Goal: Transaction & Acquisition: Purchase product/service

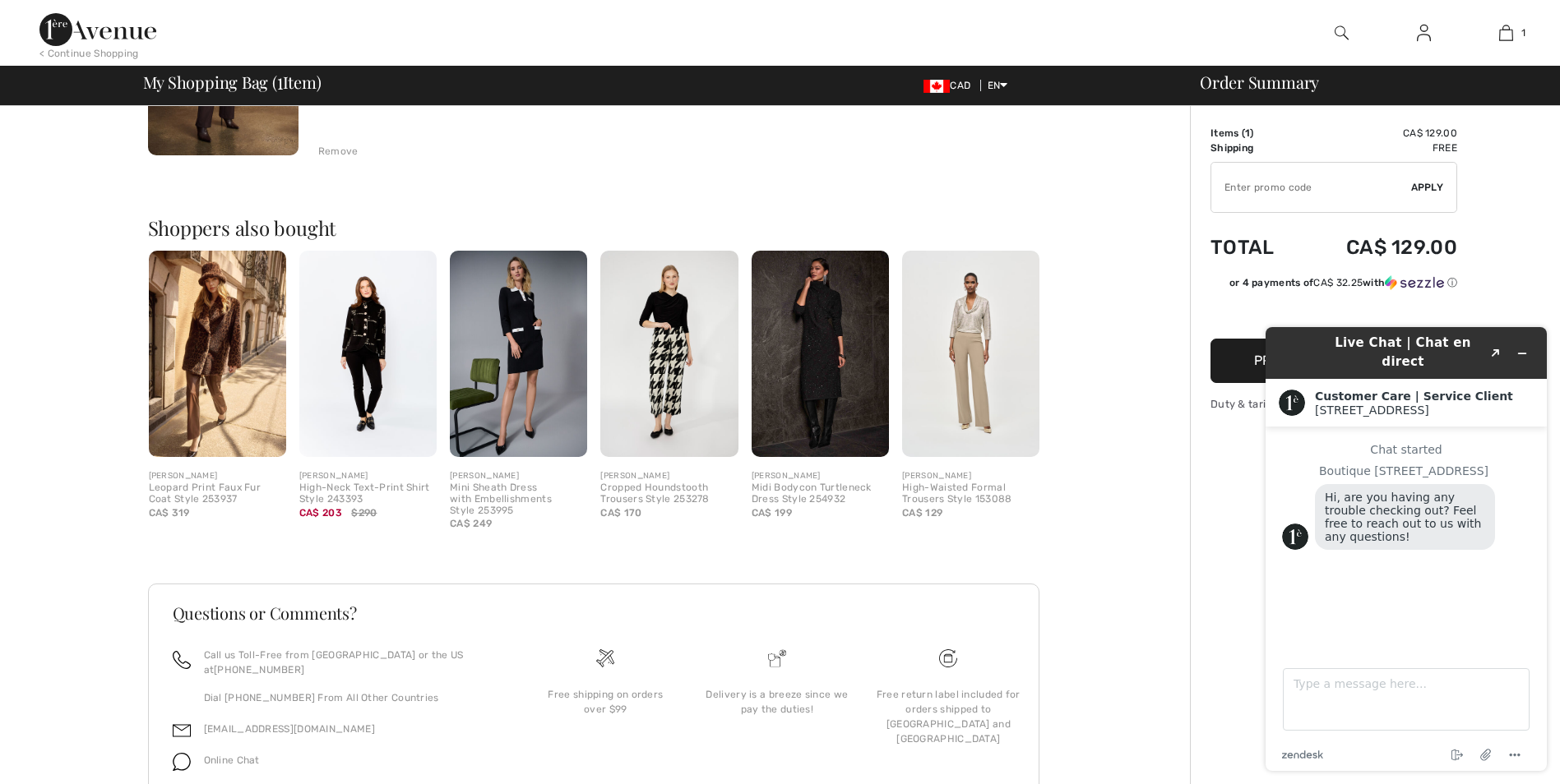
scroll to position [287, 0]
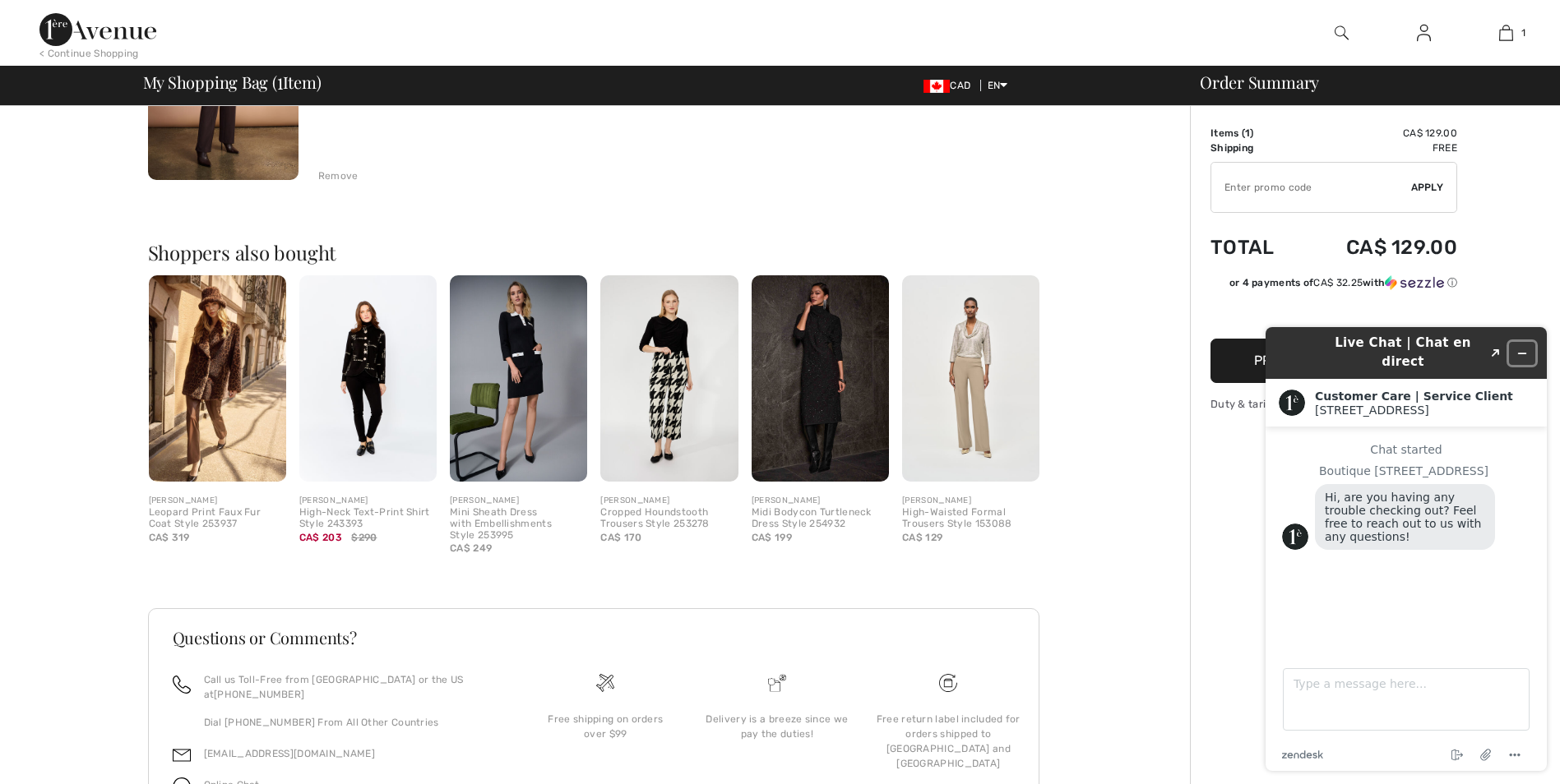
click at [1519, 348] on icon "Minimize widget" at bounding box center [1522, 354] width 12 height 12
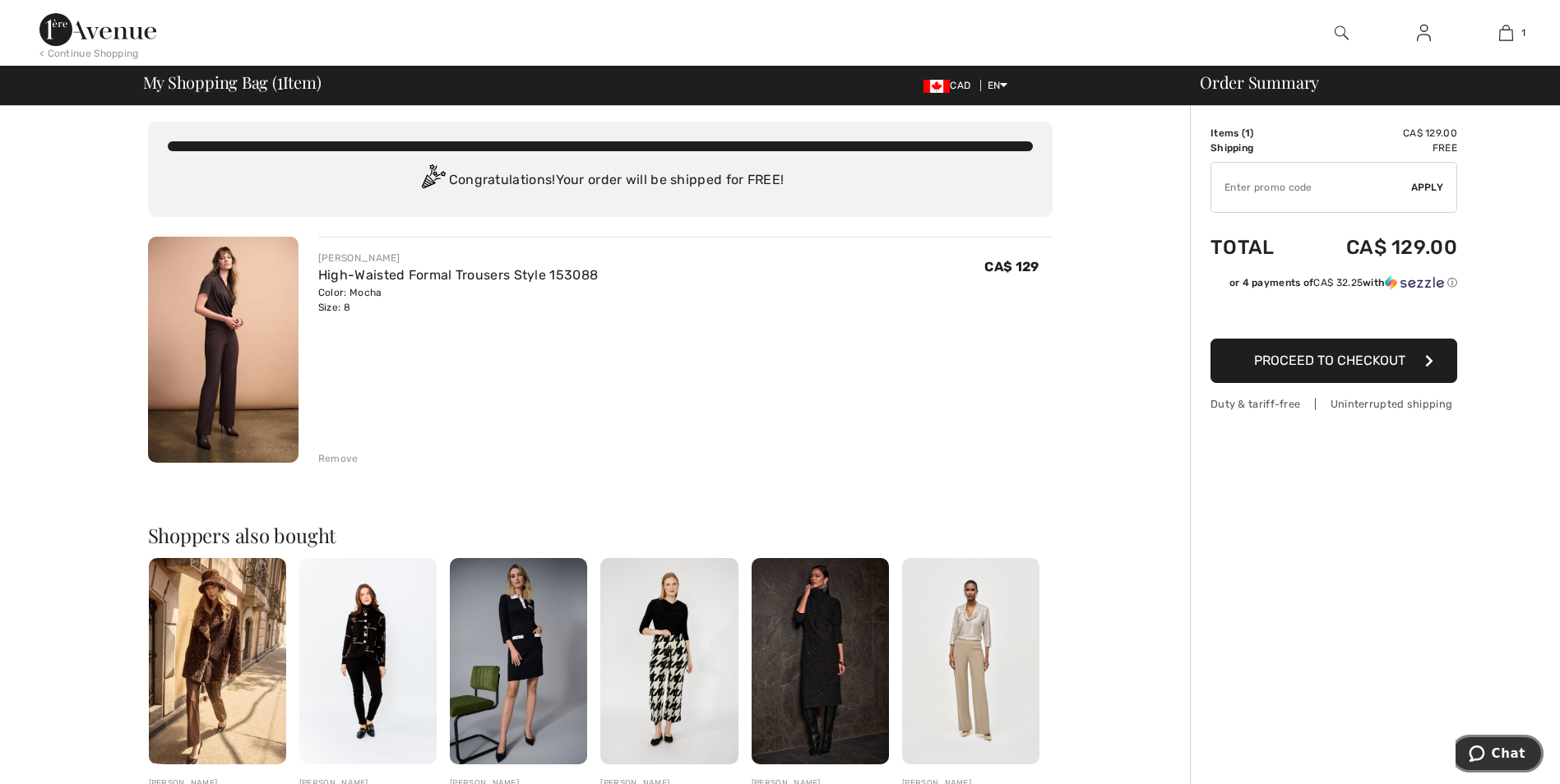
scroll to position [0, 0]
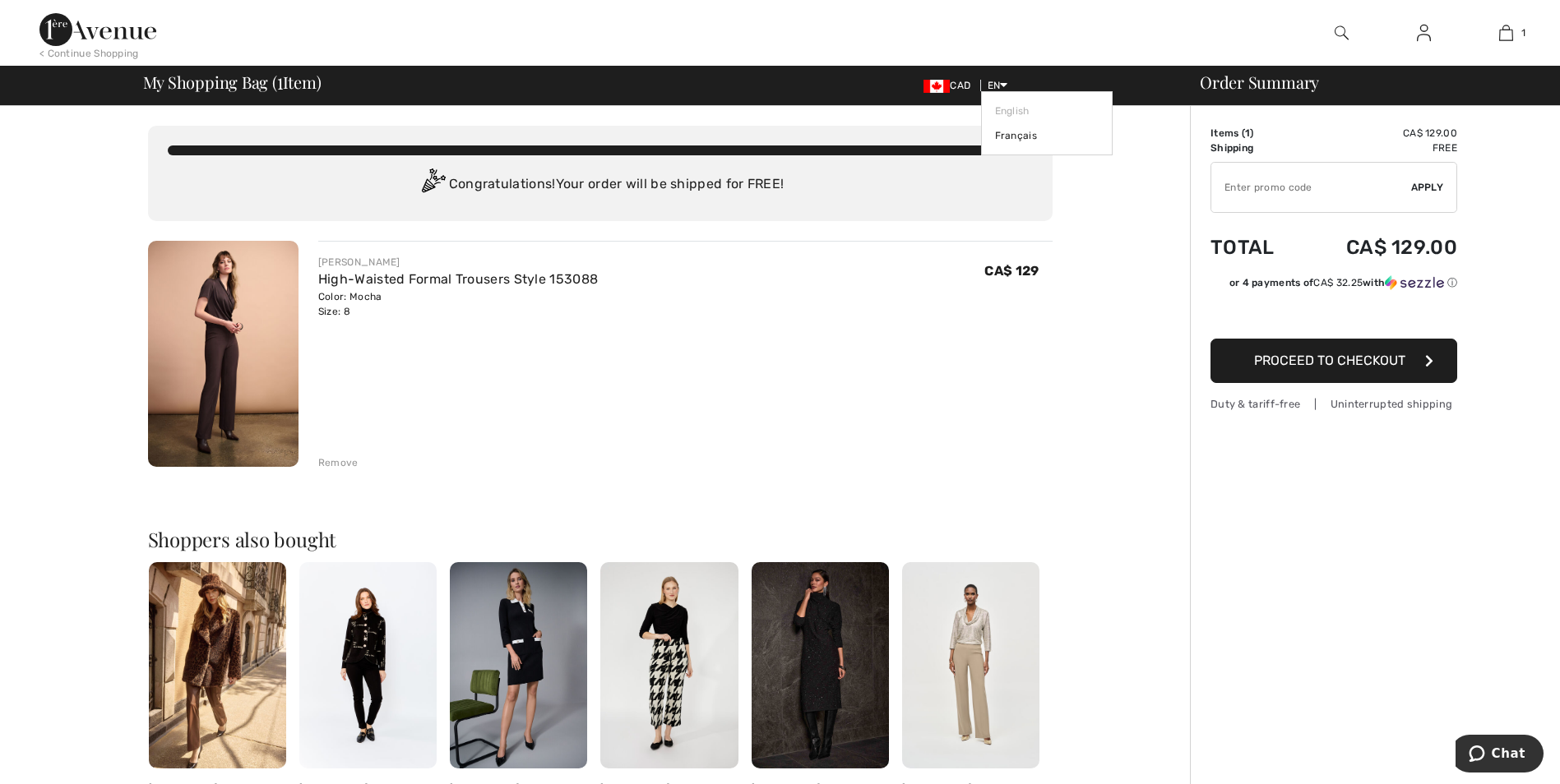
click at [1002, 83] on icon at bounding box center [1003, 84] width 8 height 12
click at [1012, 141] on link "Français" at bounding box center [1046, 135] width 104 height 24
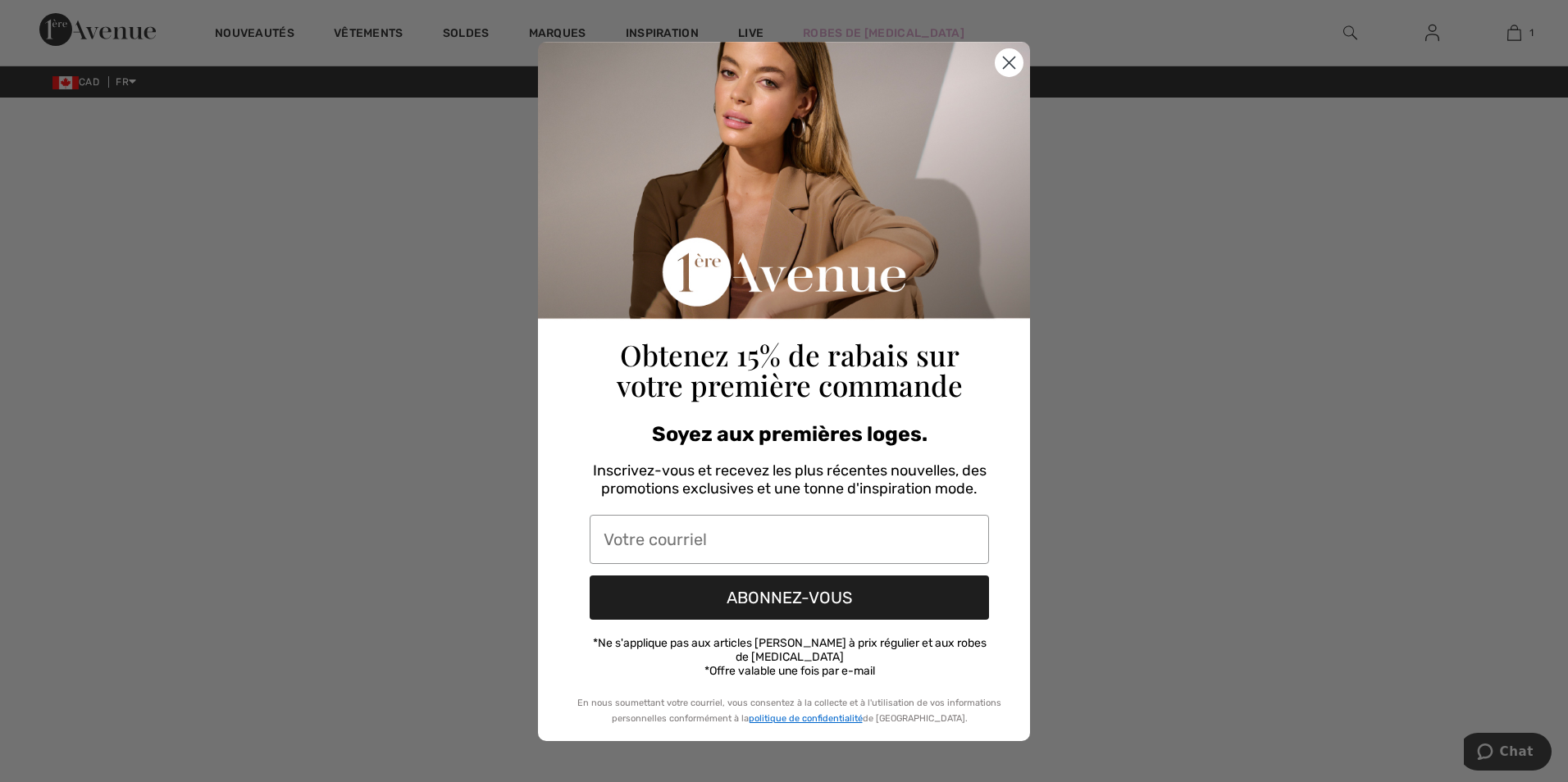
click at [1008, 68] on icon "Close dialog" at bounding box center [1010, 62] width 12 height 12
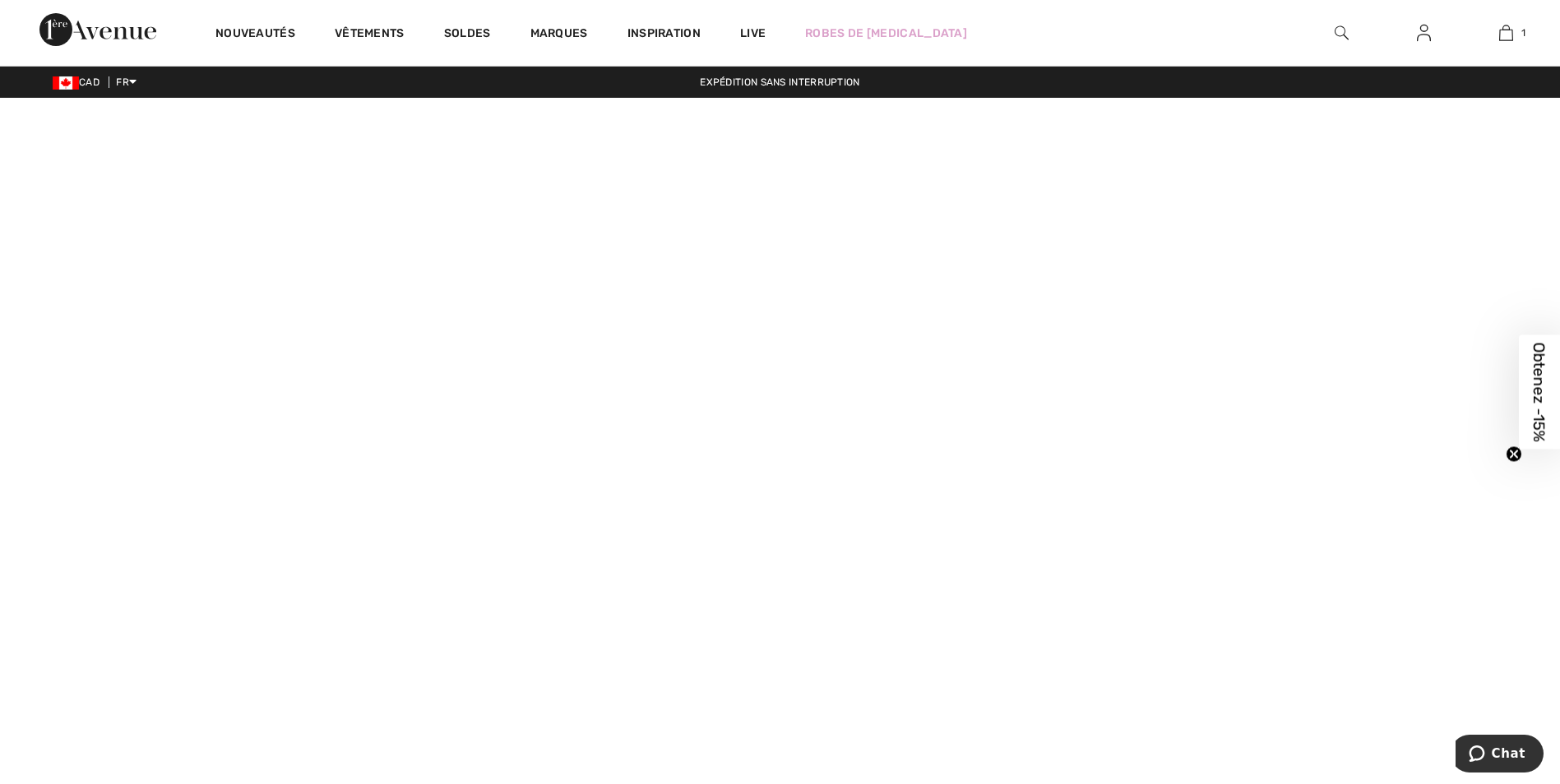
click at [1344, 33] on img at bounding box center [1341, 32] width 14 height 19
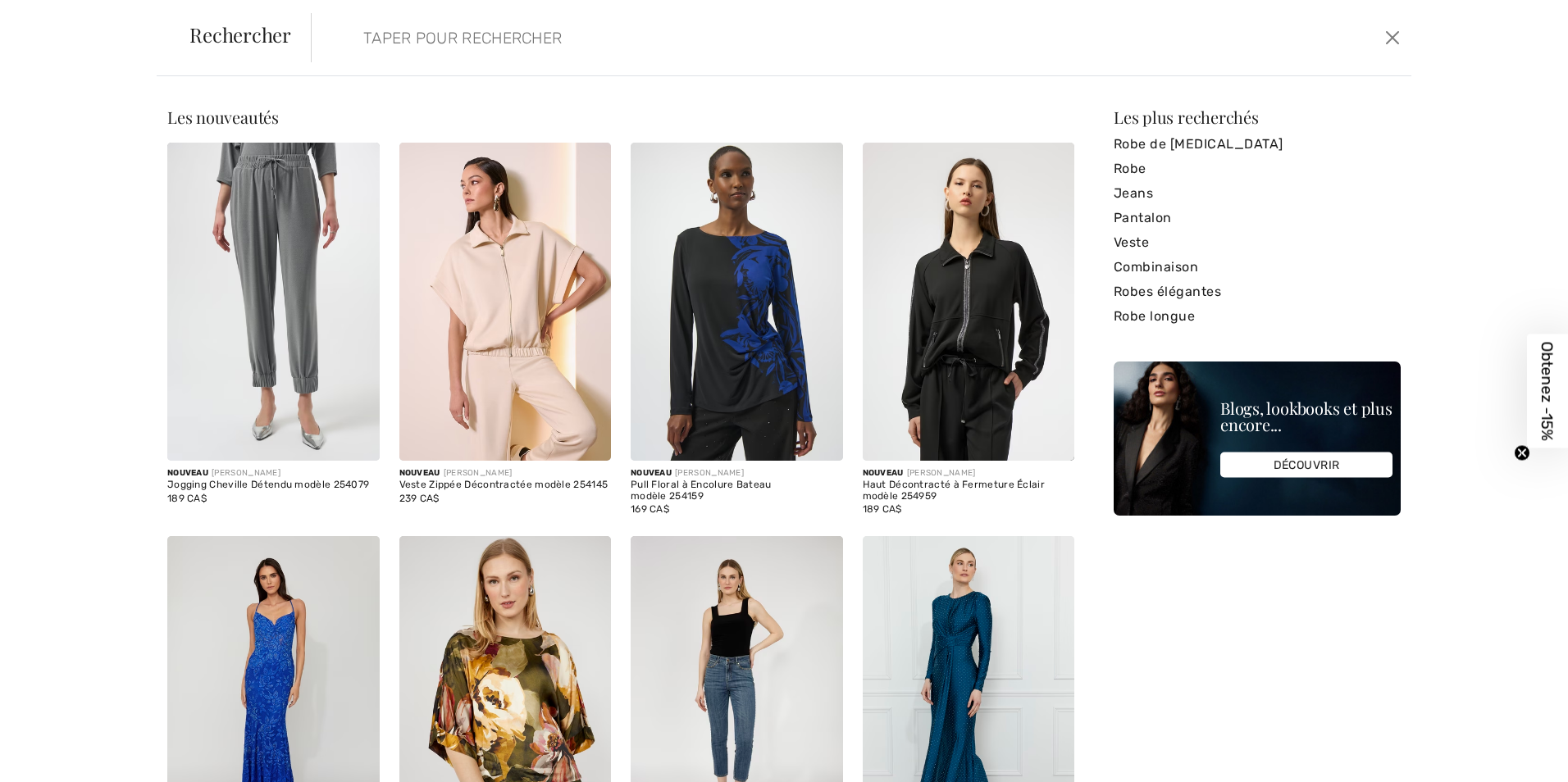
type input "5"
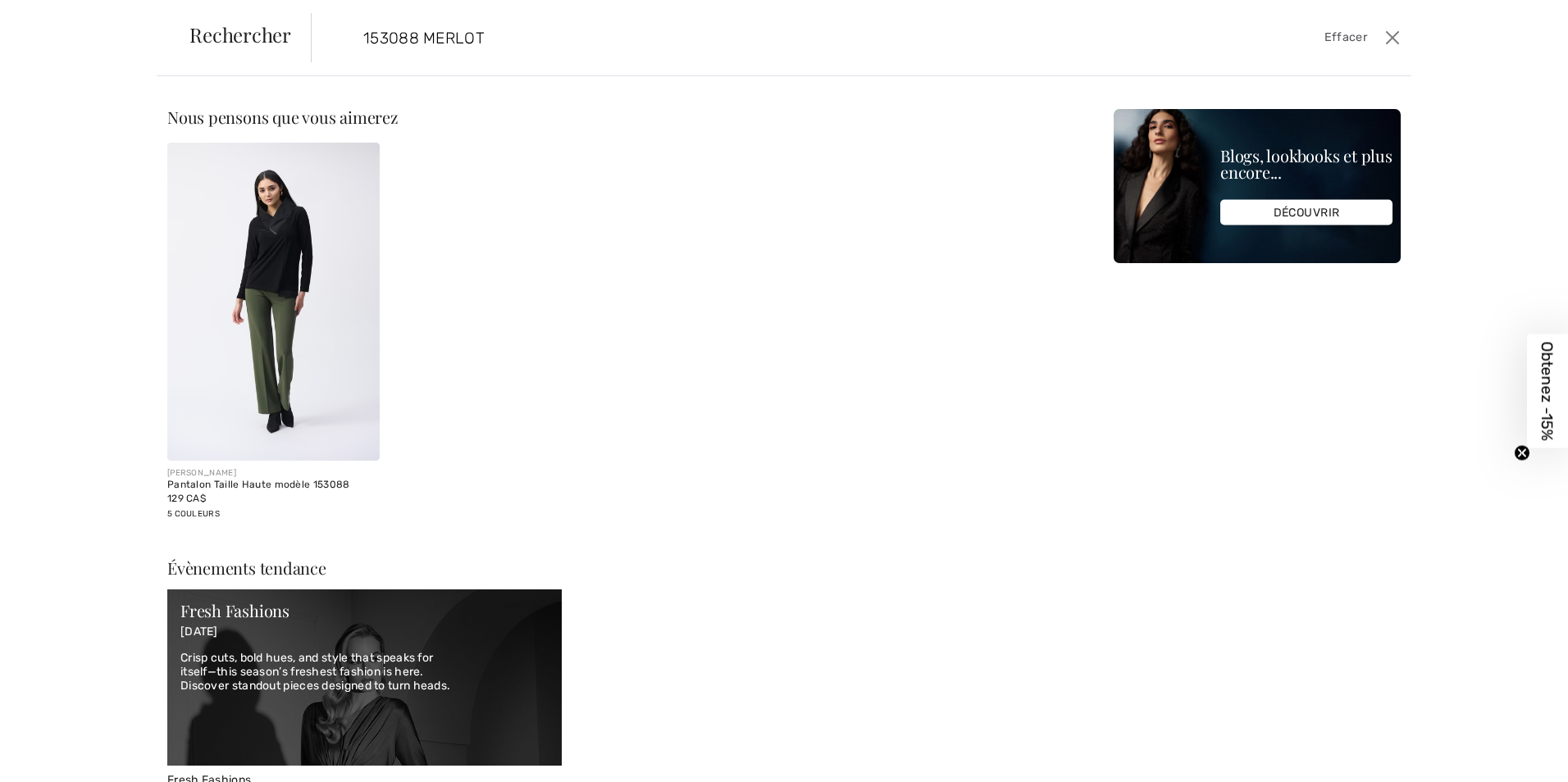
type input "153088 MERLOT"
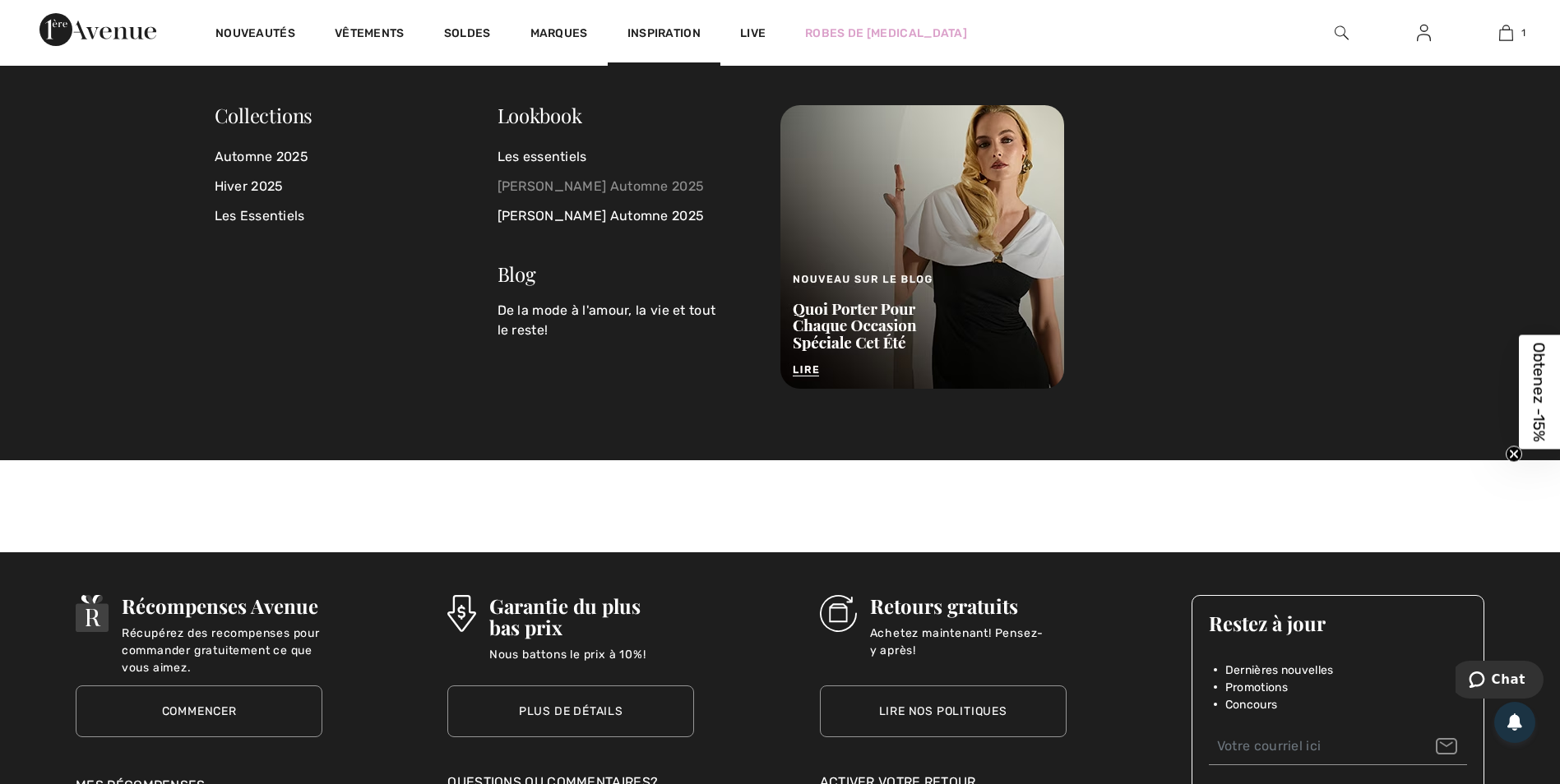
click at [602, 189] on link "Joseph Ribkoff Automne 2025" at bounding box center [629, 186] width 263 height 30
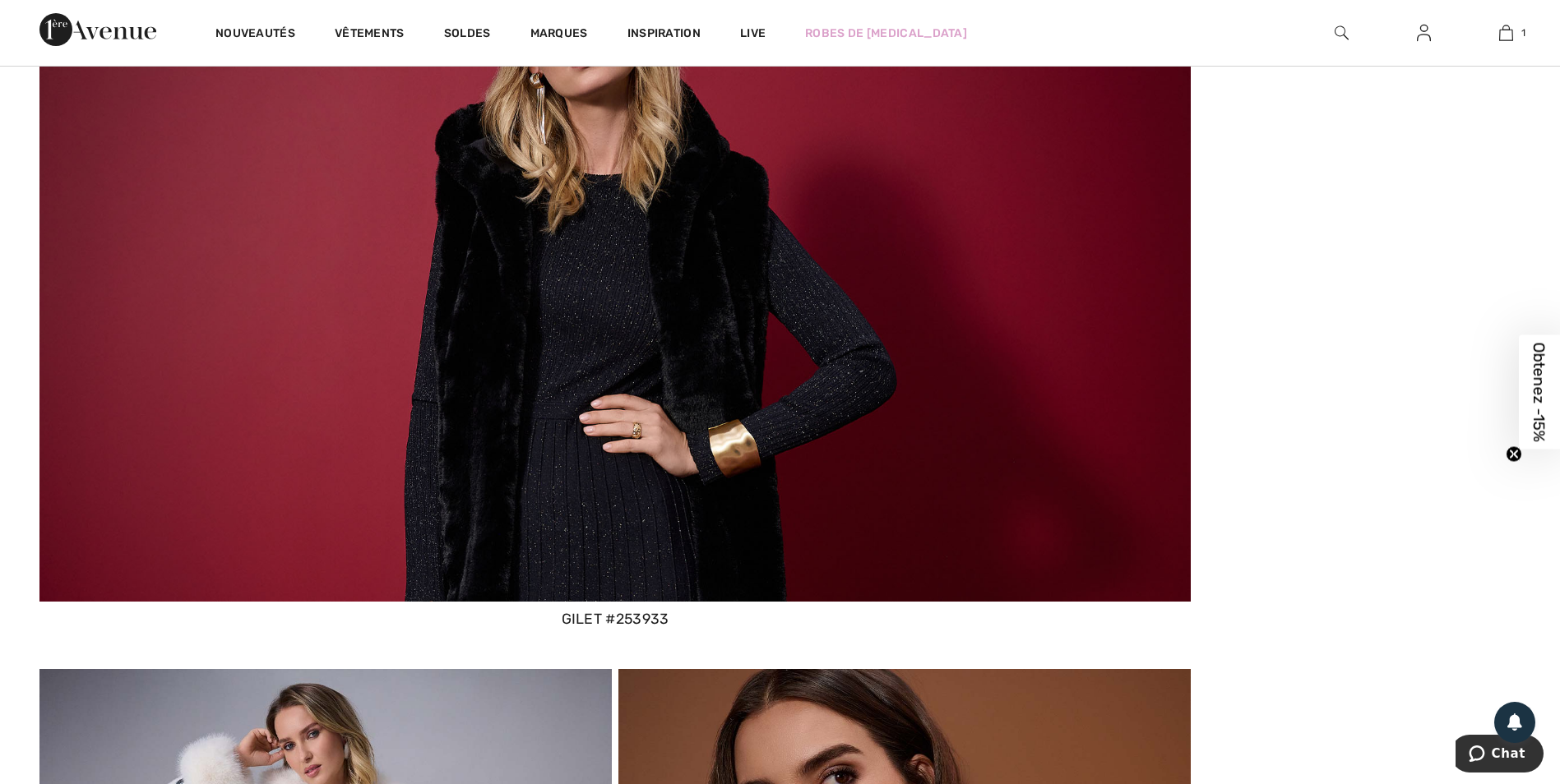
scroll to position [4767, 0]
